Goal: Information Seeking & Learning: Learn about a topic

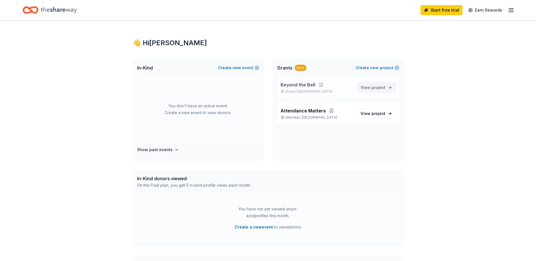
click at [378, 87] on span "project" at bounding box center [378, 87] width 14 height 5
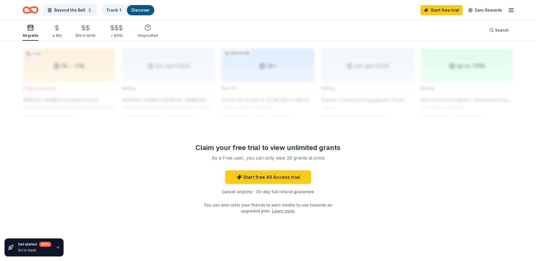
scroll to position [451, 0]
click at [275, 176] on link "Start free All Access trial" at bounding box center [268, 177] width 86 height 14
click at [259, 178] on link "Start free All Access trial" at bounding box center [268, 177] width 86 height 14
click at [250, 175] on link "Start free All Access trial" at bounding box center [268, 177] width 86 height 14
click at [445, 11] on link "Start free trial" at bounding box center [441, 10] width 42 height 10
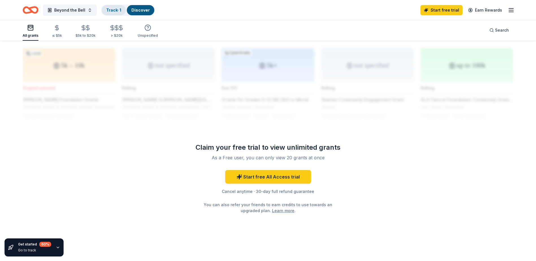
click at [115, 11] on link "Track · 1" at bounding box center [113, 10] width 15 height 5
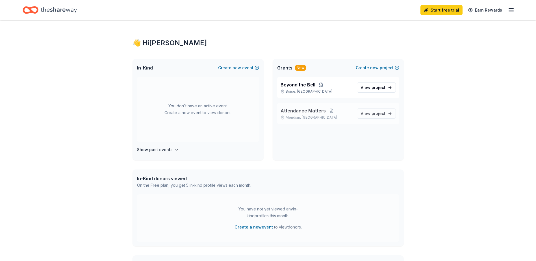
click at [296, 110] on span "Attendance Matters" at bounding box center [302, 110] width 45 height 7
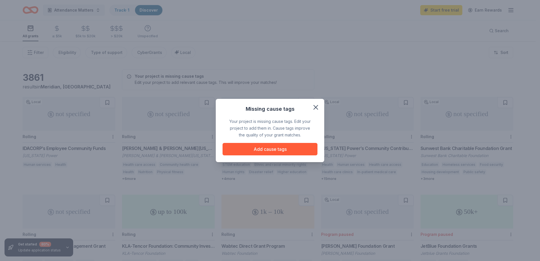
click at [309, 106] on div "Missing cause tags" at bounding box center [269, 108] width 81 height 9
click at [316, 107] on icon "button" at bounding box center [316, 107] width 4 height 4
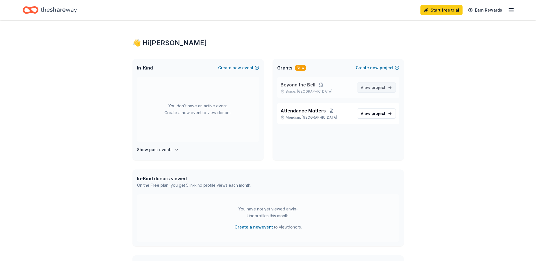
click at [376, 88] on span "project" at bounding box center [378, 87] width 14 height 5
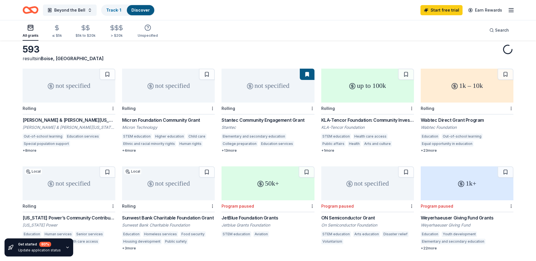
scroll to position [60, 0]
